Goal: Communication & Community: Participate in discussion

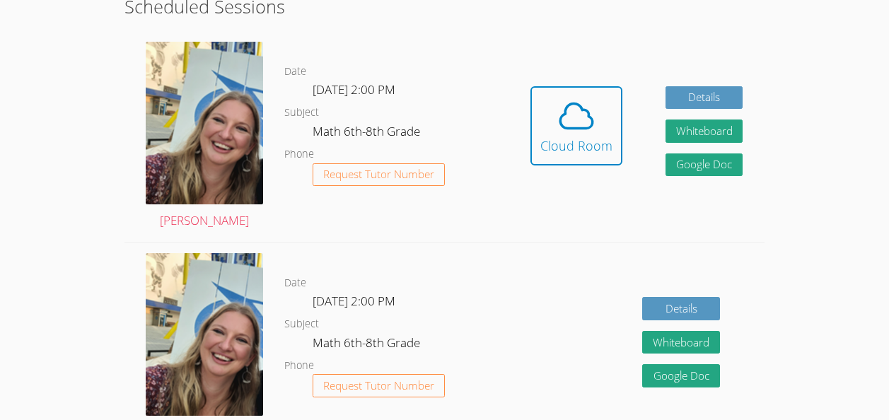
scroll to position [381, 0]
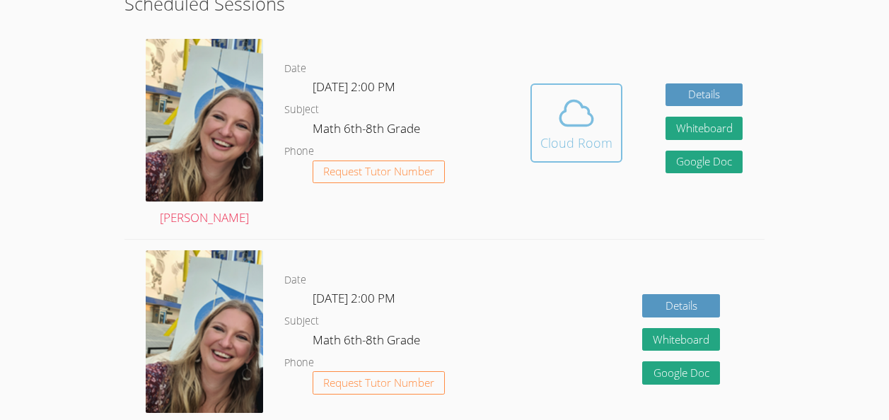
click at [595, 134] on div "Cloud Room" at bounding box center [576, 143] width 72 height 20
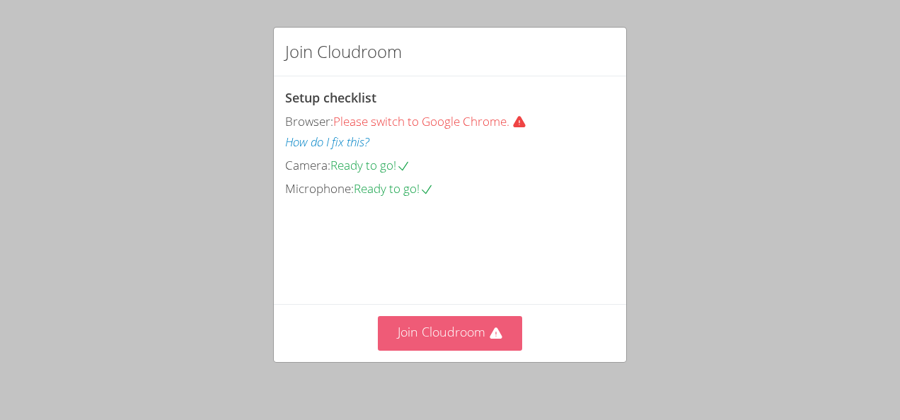
click at [460, 318] on button "Join Cloudroom" at bounding box center [450, 333] width 145 height 35
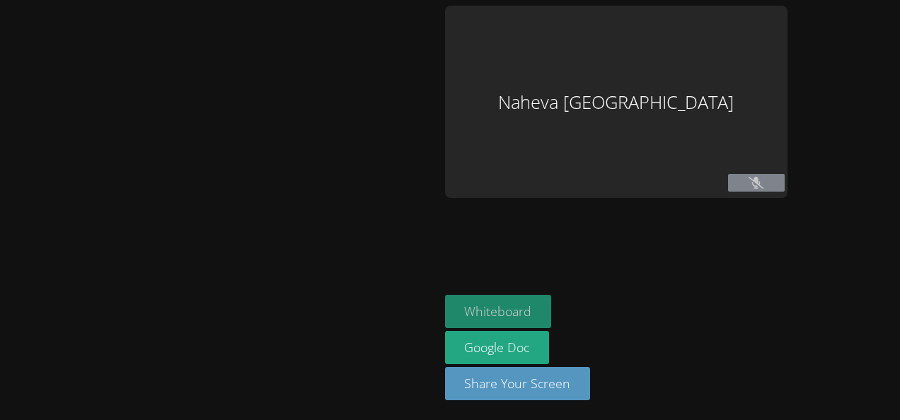
click at [552, 298] on button "Whiteboard" at bounding box center [498, 311] width 107 height 33
click at [763, 184] on icon at bounding box center [755, 183] width 15 height 12
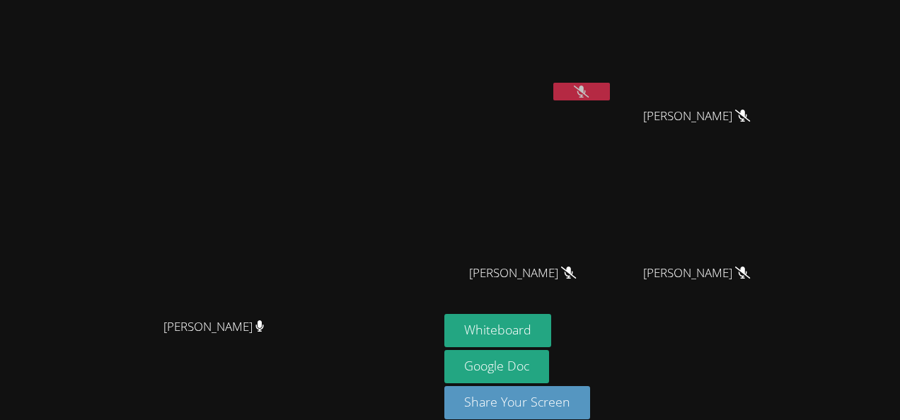
click at [588, 93] on icon at bounding box center [581, 92] width 15 height 12
click at [610, 93] on button at bounding box center [581, 92] width 57 height 18
click at [787, 131] on div "[PERSON_NAME]" at bounding box center [702, 128] width 168 height 57
click at [588, 89] on icon at bounding box center [581, 92] width 15 height 12
click at [588, 88] on icon at bounding box center [581, 92] width 15 height 12
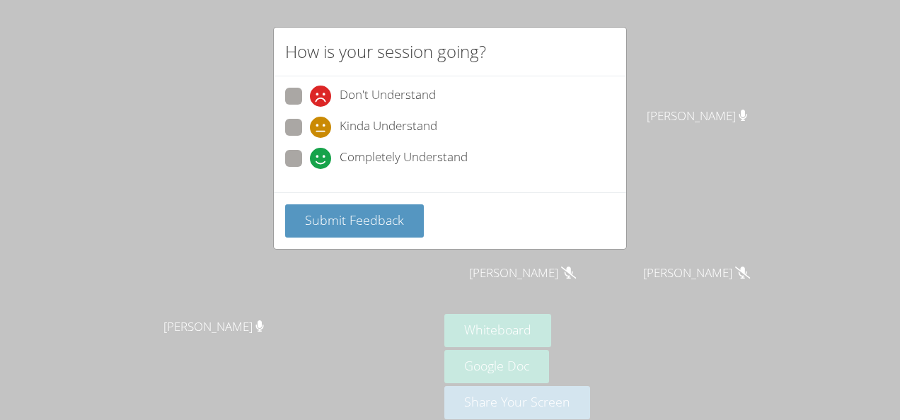
click at [305, 153] on label "Completely Understand" at bounding box center [376, 159] width 182 height 19
click at [310, 153] on input "Completely Understand" at bounding box center [316, 156] width 12 height 12
radio input "true"
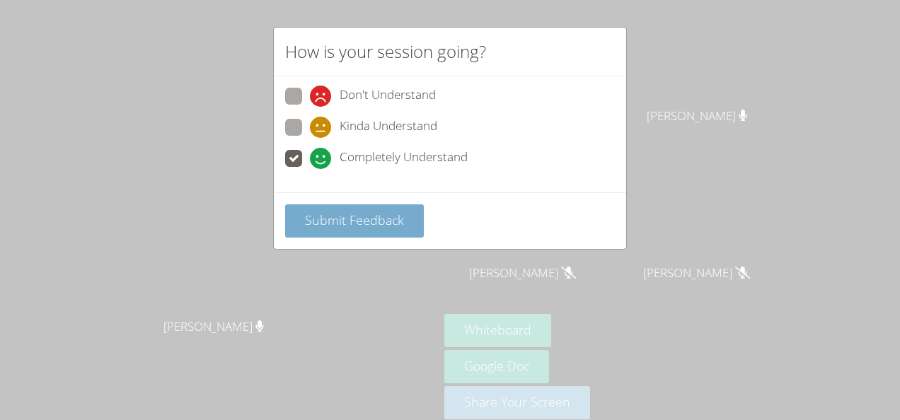
click at [389, 222] on span "Submit Feedback" at bounding box center [354, 219] width 99 height 17
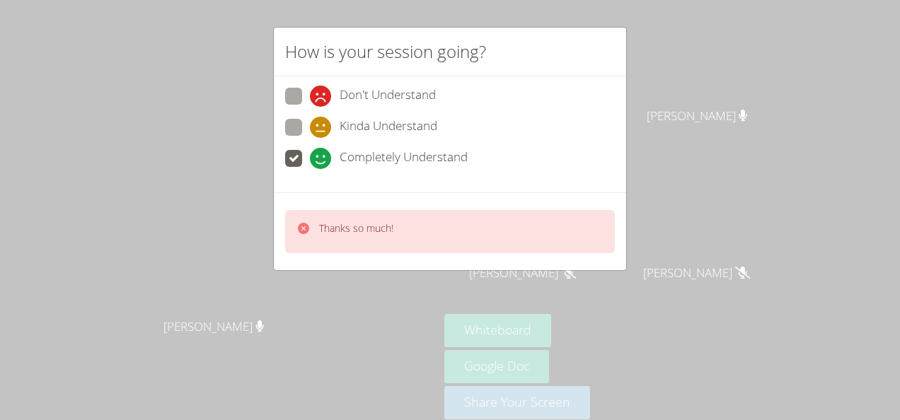
click at [665, 112] on div "How is your session going? Don't Understand Kinda Understand Completely Underst…" at bounding box center [450, 210] width 900 height 420
click at [663, 110] on div "How is your session going? Don't Understand Kinda Understand Completely Underst…" at bounding box center [450, 210] width 900 height 420
click at [658, 100] on div "How is your session going? Don't Understand Kinda Understand Completely Underst…" at bounding box center [450, 210] width 900 height 420
click at [646, 89] on div "How is your session going? Don't Understand Kinda Understand Completely Underst…" at bounding box center [450, 210] width 900 height 420
click at [640, 90] on div "How is your session going? Don't Understand Kinda Understand Completely Underst…" at bounding box center [450, 210] width 900 height 420
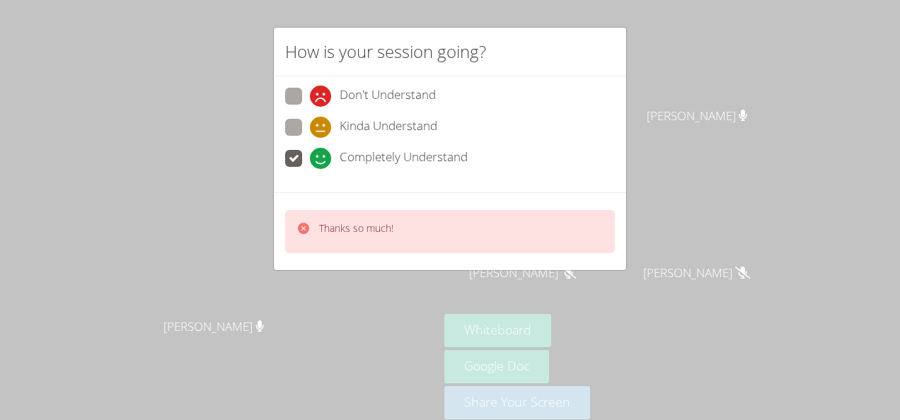
click at [636, 95] on div "How is your session going? Don't Understand Kinda Understand Completely Underst…" at bounding box center [450, 210] width 900 height 420
click at [654, 91] on div "How is your session going? Don't Understand Kinda Understand Completely Underst…" at bounding box center [450, 210] width 900 height 420
click at [649, 85] on div "How is your session going? Don't Understand Kinda Understand Completely Underst…" at bounding box center [450, 210] width 900 height 420
click at [646, 82] on div "How is your session going? Don't Understand Kinda Understand Completely Underst…" at bounding box center [450, 210] width 900 height 420
click at [654, 83] on div "How is your session going? Don't Understand Kinda Understand Completely Underst…" at bounding box center [450, 210] width 900 height 420
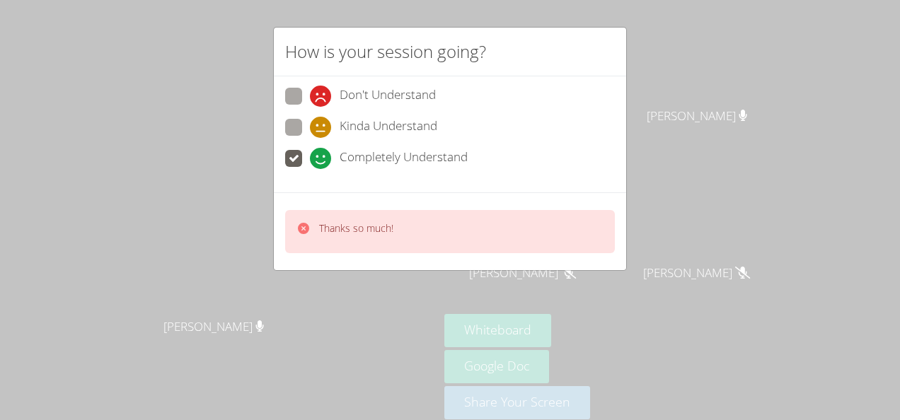
click at [646, 88] on div "How is your session going? Don't Understand Kinda Understand Completely Underst…" at bounding box center [450, 210] width 900 height 420
click at [648, 86] on div "How is your session going? Don't Understand Kinda Understand Completely Underst…" at bounding box center [450, 210] width 900 height 420
click at [643, 87] on div "How is your session going? Don't Understand Kinda Understand Completely Underst…" at bounding box center [450, 210] width 900 height 420
click at [643, 86] on div "How is your session going? Don't Understand Kinda Understand Completely Underst…" at bounding box center [450, 210] width 900 height 420
click at [588, 90] on icon at bounding box center [581, 92] width 15 height 12
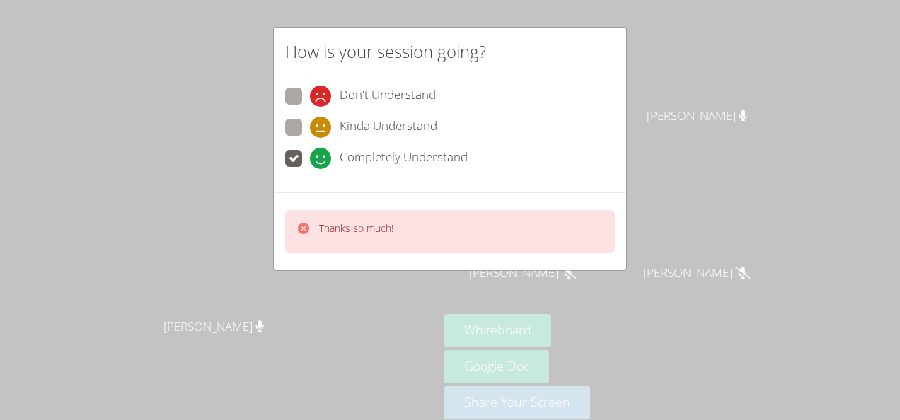
click at [610, 91] on button at bounding box center [581, 92] width 57 height 18
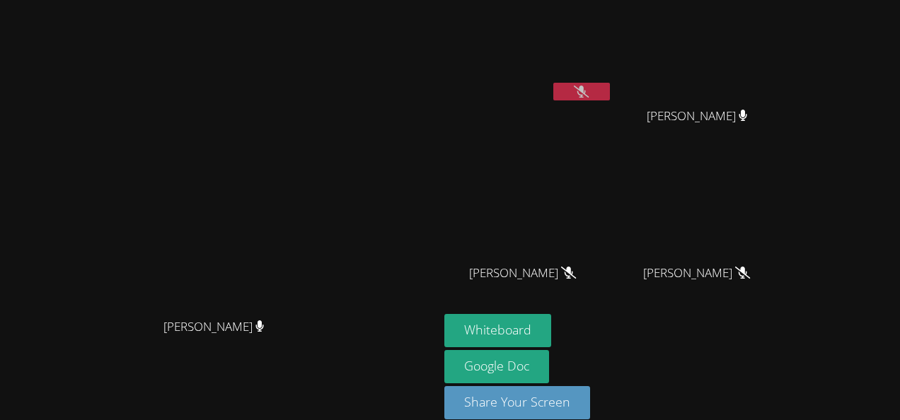
click at [588, 86] on icon at bounding box center [581, 92] width 15 height 12
click at [610, 88] on button at bounding box center [581, 92] width 57 height 18
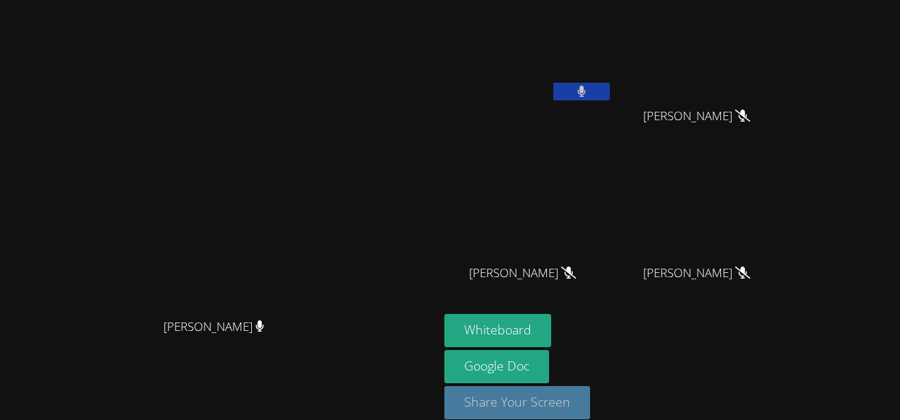
click at [590, 408] on button "Share Your Screen" at bounding box center [517, 402] width 146 height 33
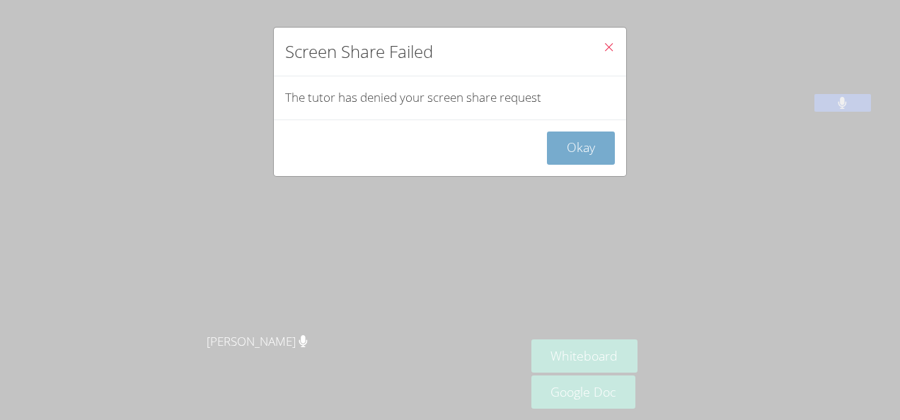
click at [562, 154] on button "Okay" at bounding box center [581, 148] width 68 height 33
